Goal: Navigation & Orientation: Understand site structure

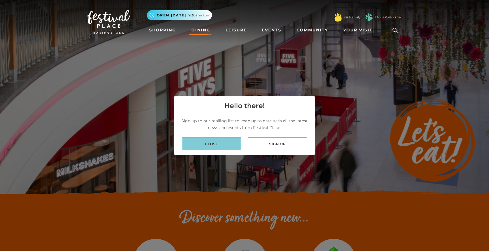
click at [222, 141] on link "Close" at bounding box center [211, 144] width 59 height 13
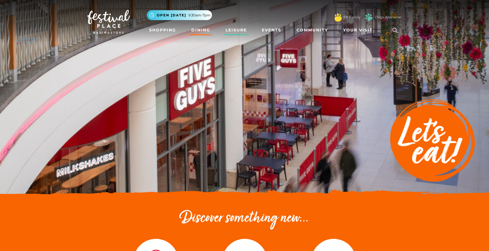
click at [239, 31] on link "Leisure" at bounding box center [236, 30] width 26 height 10
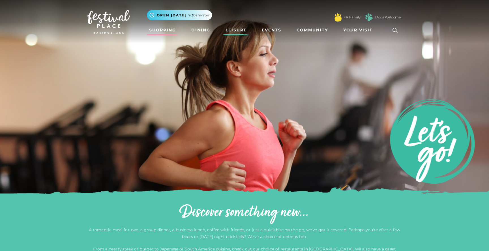
click at [164, 29] on link "Shopping" at bounding box center [162, 30] width 31 height 10
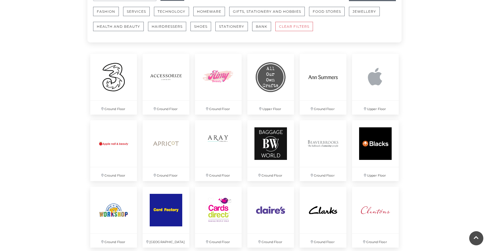
scroll to position [372, 0]
